Goal: Information Seeking & Learning: Learn about a topic

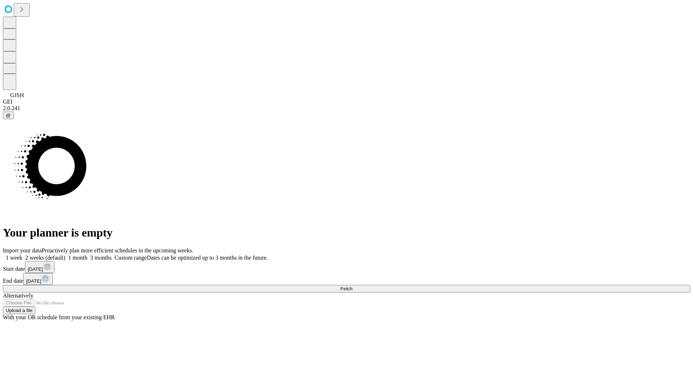
click at [352, 286] on span "Fetch" at bounding box center [346, 288] width 12 height 5
